Goal: Transaction & Acquisition: Purchase product/service

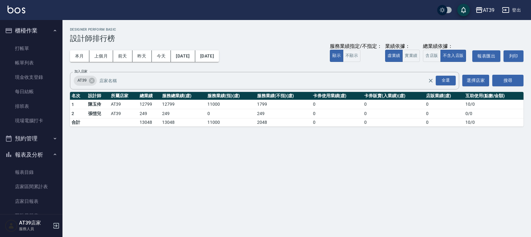
scroll to position [214, 0]
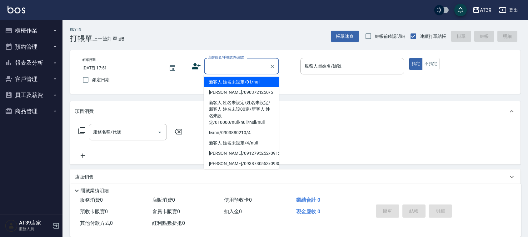
click at [218, 67] on input "顧客姓名/手機號碼/編號" at bounding box center [237, 66] width 60 height 11
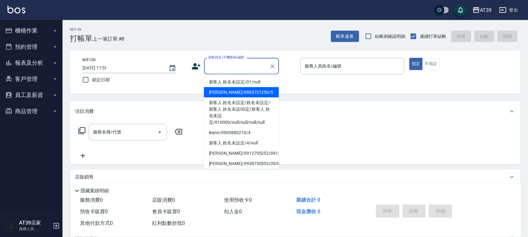
click at [231, 89] on li "[PERSON_NAME]/0903721250/5" at bounding box center [241, 92] width 75 height 10
type input "[PERSON_NAME]/0903721250/5"
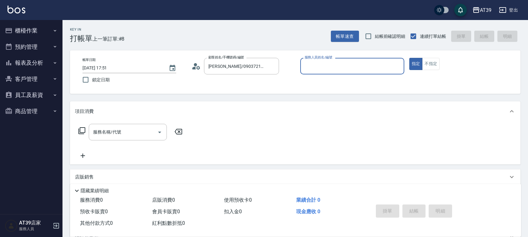
type input "愷爾-5"
click at [432, 66] on button "不指定" at bounding box center [430, 64] width 17 height 12
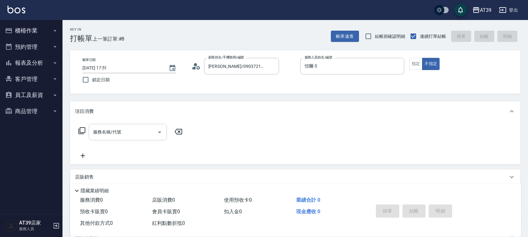
click at [136, 132] on input "服務名稱/代號" at bounding box center [122, 131] width 63 height 11
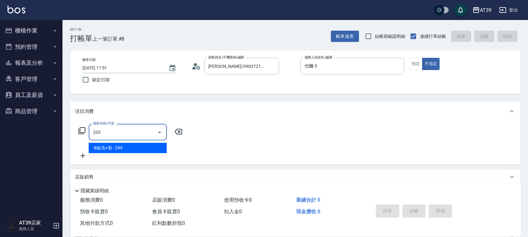
type input "B級洗+剪(203)"
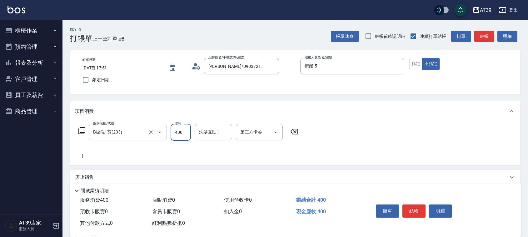
type input "400"
click at [415, 205] on button "結帳" at bounding box center [413, 210] width 23 height 13
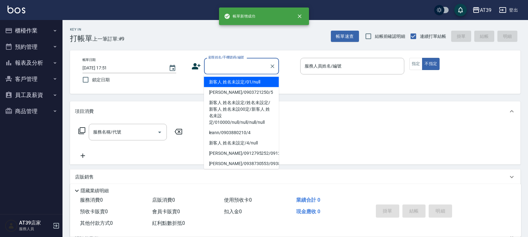
click at [253, 71] on input "顧客姓名/手機號碼/編號" at bounding box center [237, 66] width 60 height 11
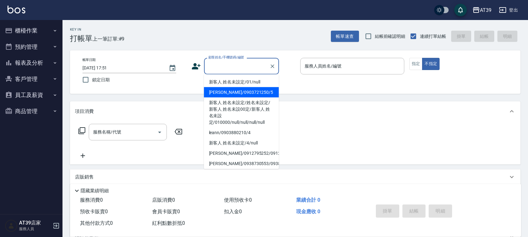
click at [258, 91] on li "[PERSON_NAME]/0903721250/5" at bounding box center [241, 92] width 75 height 10
type input "[PERSON_NAME]/0903721250/5"
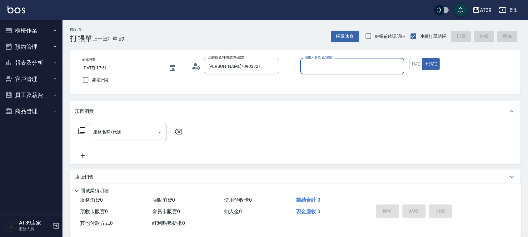
type input "愷爾-5"
click at [82, 130] on icon at bounding box center [81, 130] width 7 height 7
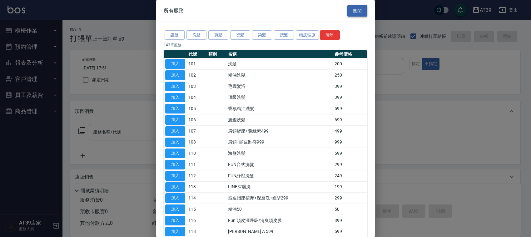
click at [358, 10] on button "關閉" at bounding box center [357, 11] width 20 height 12
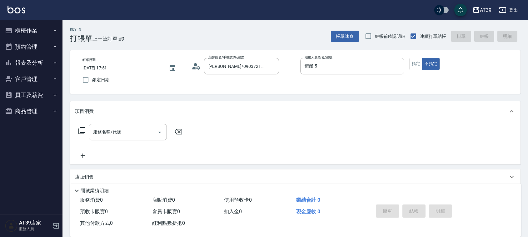
click at [50, 62] on button "報表及分析" at bounding box center [30, 63] width 57 height 16
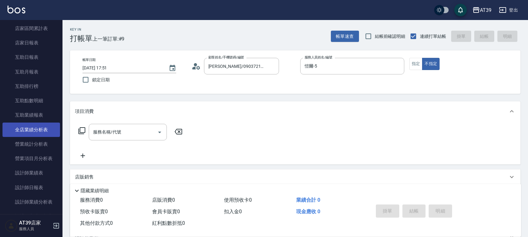
scroll to position [78, 0]
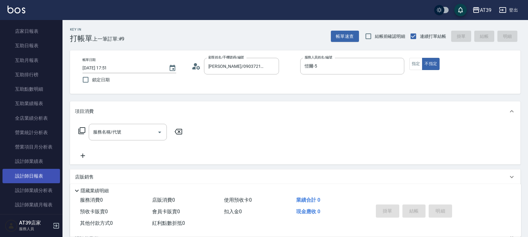
click at [44, 172] on link "設計師日報表" at bounding box center [30, 176] width 57 height 14
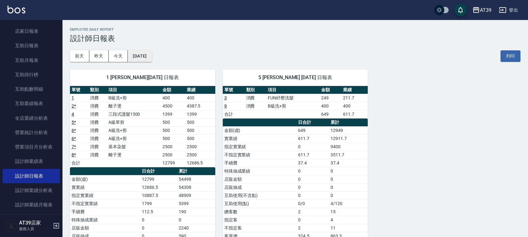
click at [144, 57] on button "[DATE]" at bounding box center [140, 56] width 24 height 12
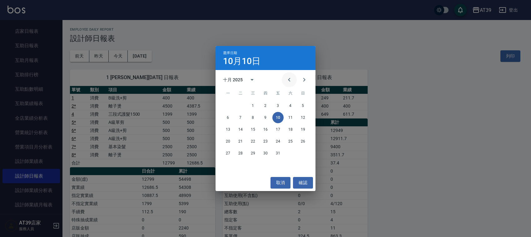
click at [288, 81] on icon "Previous month" at bounding box center [288, 79] width 7 height 7
click at [252, 119] on button "10" at bounding box center [252, 117] width 11 height 11
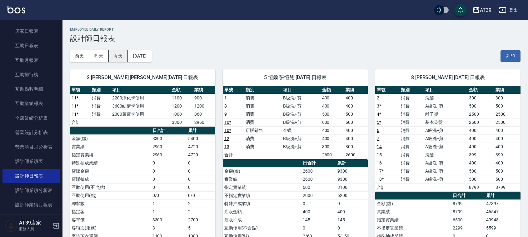
click at [118, 55] on button "今天" at bounding box center [118, 56] width 19 height 12
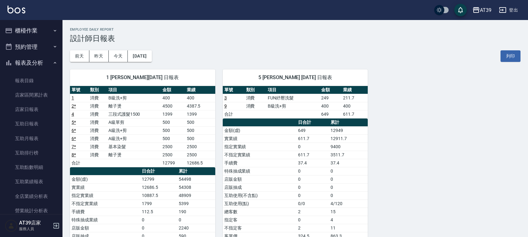
click at [32, 35] on button "櫃檯作業" at bounding box center [30, 30] width 57 height 16
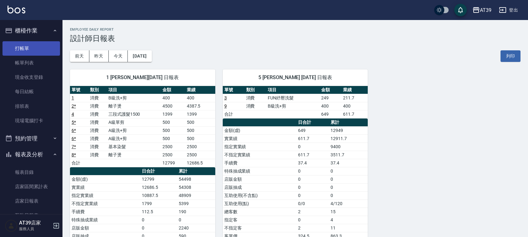
click at [26, 48] on link "打帳單" at bounding box center [30, 48] width 57 height 14
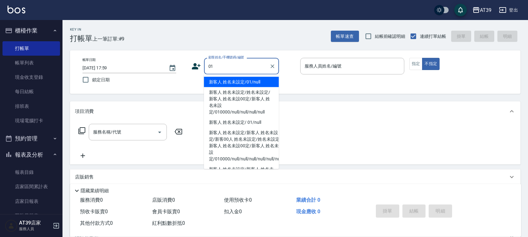
type input "新客人 姓名未設定/01/null"
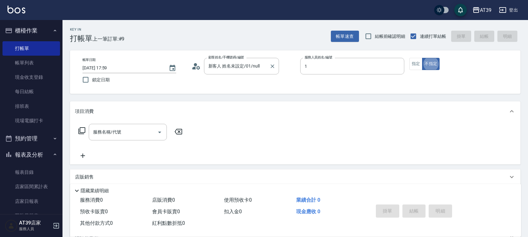
type input "NiNi-1"
type button "false"
click at [414, 65] on button "指定" at bounding box center [415, 64] width 13 height 12
click at [94, 107] on div "項目消費" at bounding box center [295, 111] width 450 height 20
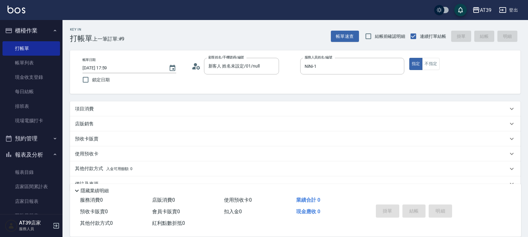
click at [85, 123] on p "店販銷售" at bounding box center [84, 124] width 19 height 7
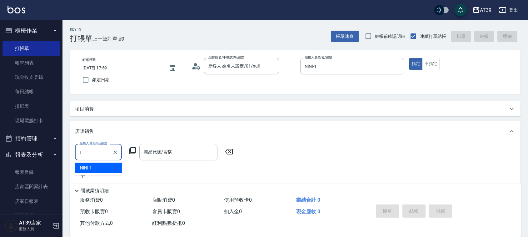
type input "NiNi-1"
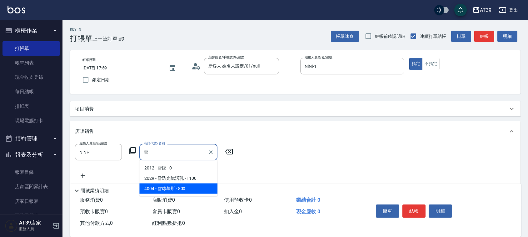
click at [146, 183] on span "2029 - 雪透光賦活乳 - 1100" at bounding box center [178, 178] width 78 height 10
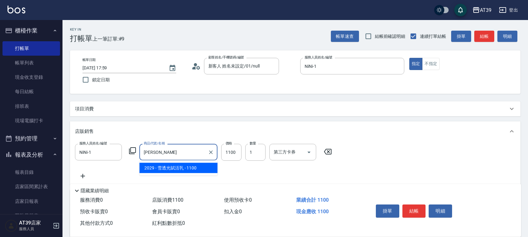
type input "雪"
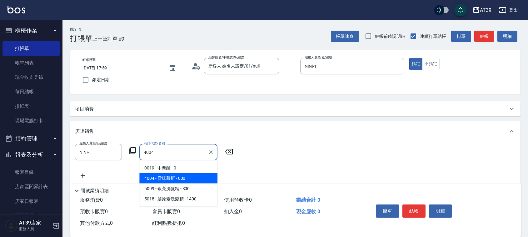
type input "雪球慕斯"
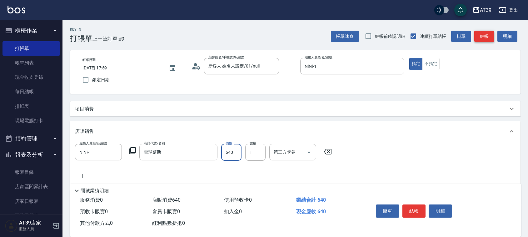
type input "640"
click at [480, 39] on button "結帳" at bounding box center [484, 37] width 20 height 12
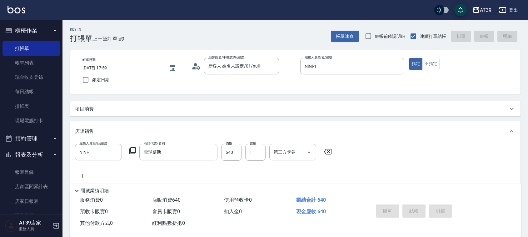
type input "[DATE] 18:00"
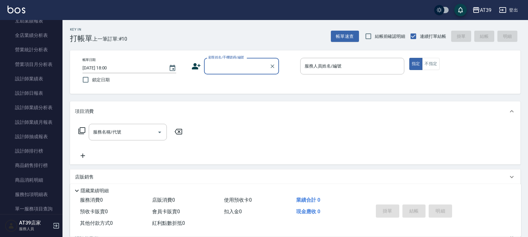
scroll to position [250, 0]
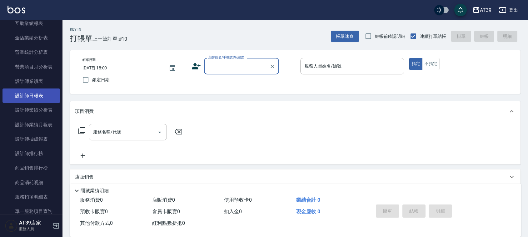
click at [33, 97] on link "設計師日報表" at bounding box center [30, 95] width 57 height 14
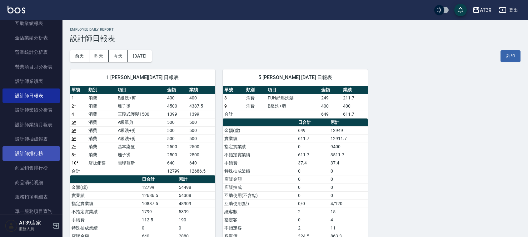
click at [21, 153] on link "設計師排行榜" at bounding box center [30, 153] width 57 height 14
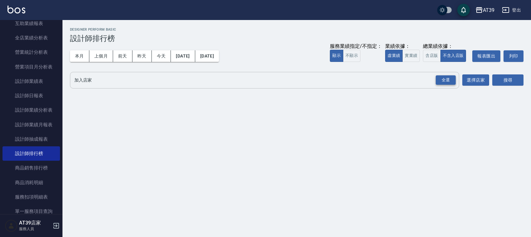
click at [452, 81] on div "全選" at bounding box center [446, 80] width 20 height 10
click at [508, 70] on div "AT39 [DATE] - [DATE] 設計師排行榜 列印時間： [DATE][PHONE_NUMBER]:00 Designer Perform Basi…" at bounding box center [296, 59] width 468 height 79
click at [508, 83] on button "搜尋" at bounding box center [507, 81] width 31 height 12
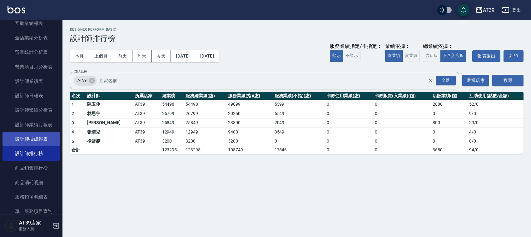
click at [49, 141] on link "設計師抽成報表" at bounding box center [30, 139] width 57 height 14
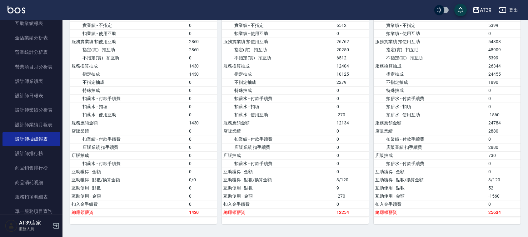
scroll to position [119, 0]
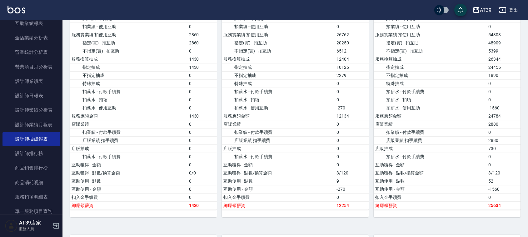
drag, startPoint x: 366, startPoint y: 42, endPoint x: 367, endPoint y: 59, distance: 16.9
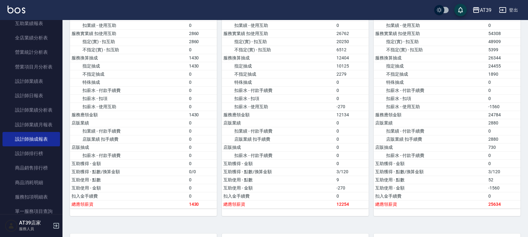
click at [58, 118] on nav "櫃檯作業 打帳單 帳單列表 現金收支登錄 每日結帳 排班表 現場電腦打卡 預約管理 預約管理 單日預約紀錄 單週預約紀錄 報表及分析 報表目錄 店家區間累計表…" at bounding box center [31, 117] width 62 height 194
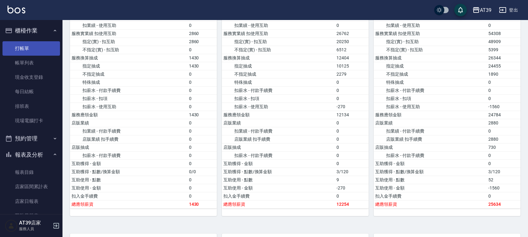
click at [43, 43] on link "打帳單" at bounding box center [30, 48] width 57 height 14
